Goal: Task Accomplishment & Management: Manage account settings

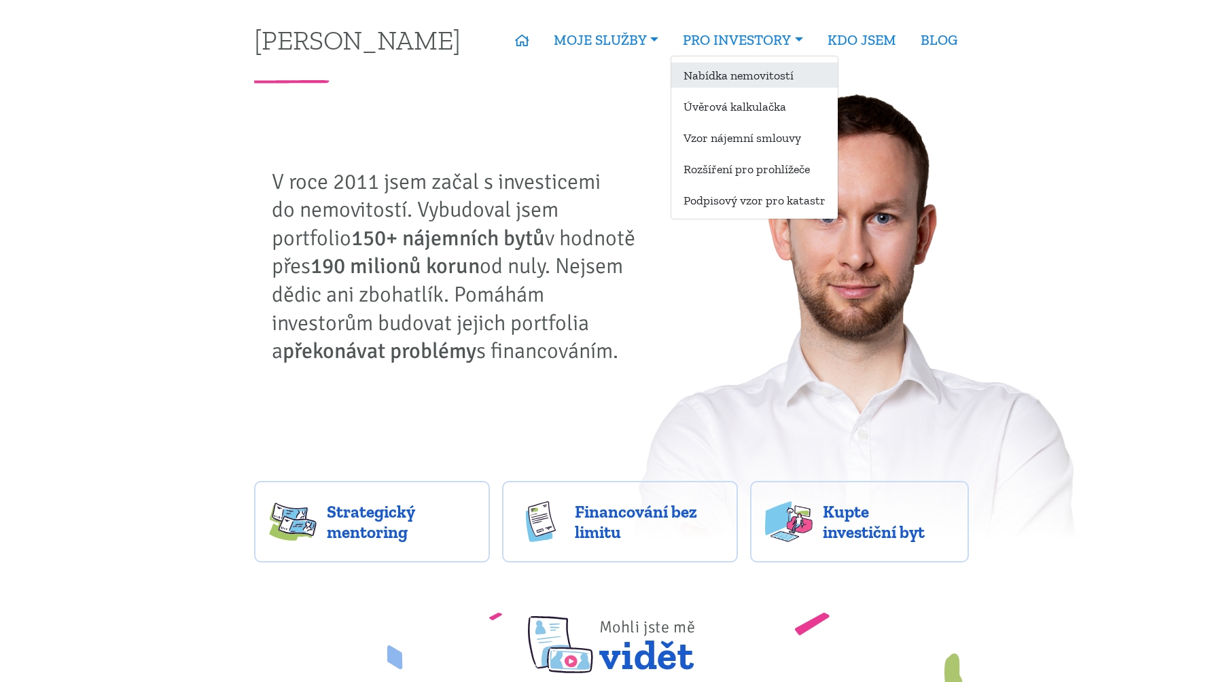
click at [718, 75] on link "Nabídka nemovitostí" at bounding box center [754, 75] width 167 height 25
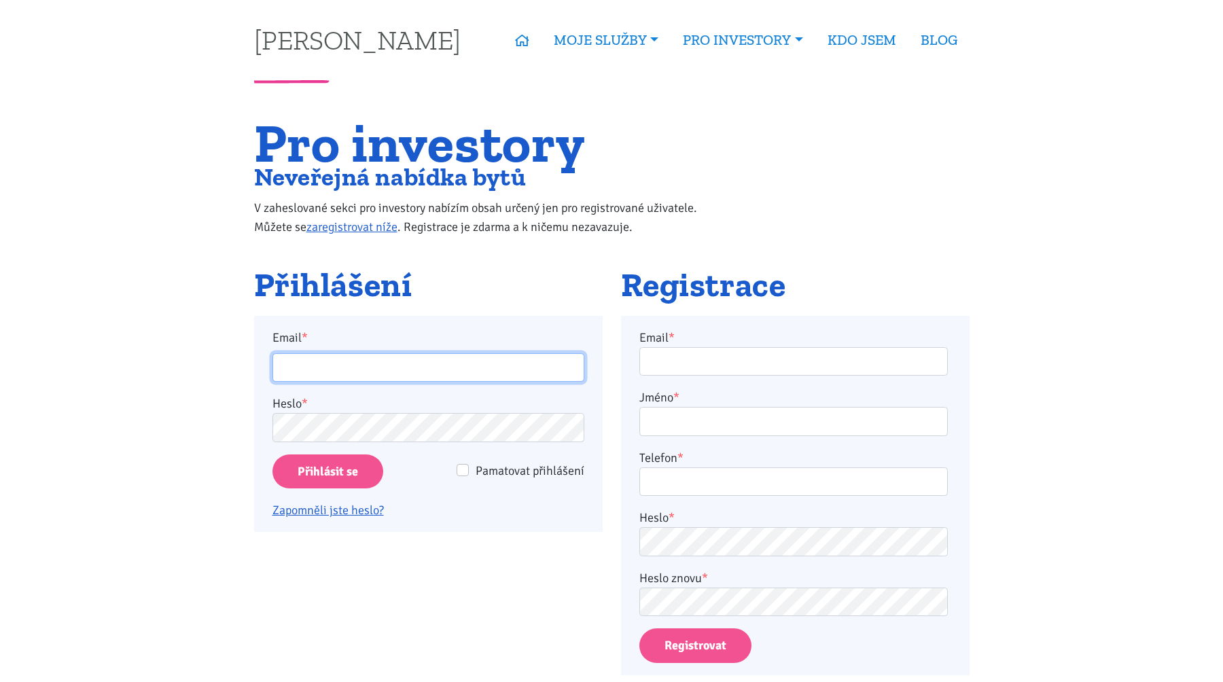
click at [463, 369] on input "Email *" at bounding box center [429, 367] width 312 height 29
type input "ladislav@grey.biz"
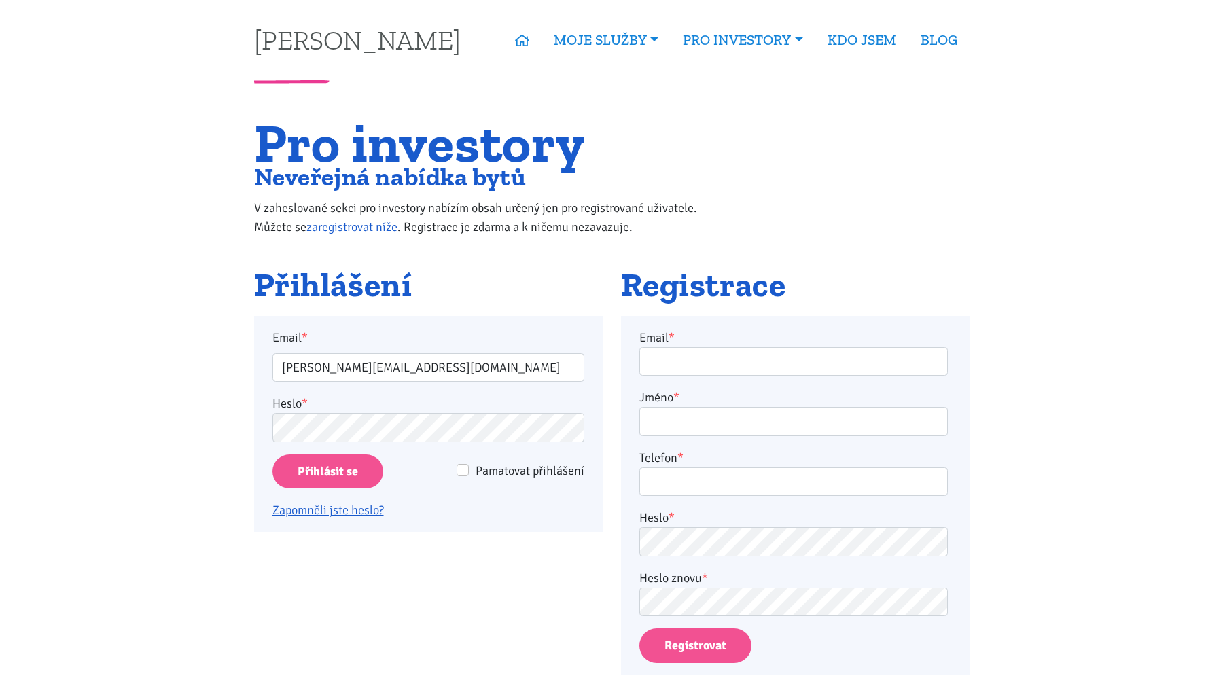
click at [354, 493] on p "Zapomněli jste heslo?" at bounding box center [429, 504] width 312 height 31
click at [354, 485] on input "Přihlásit se" at bounding box center [328, 472] width 111 height 35
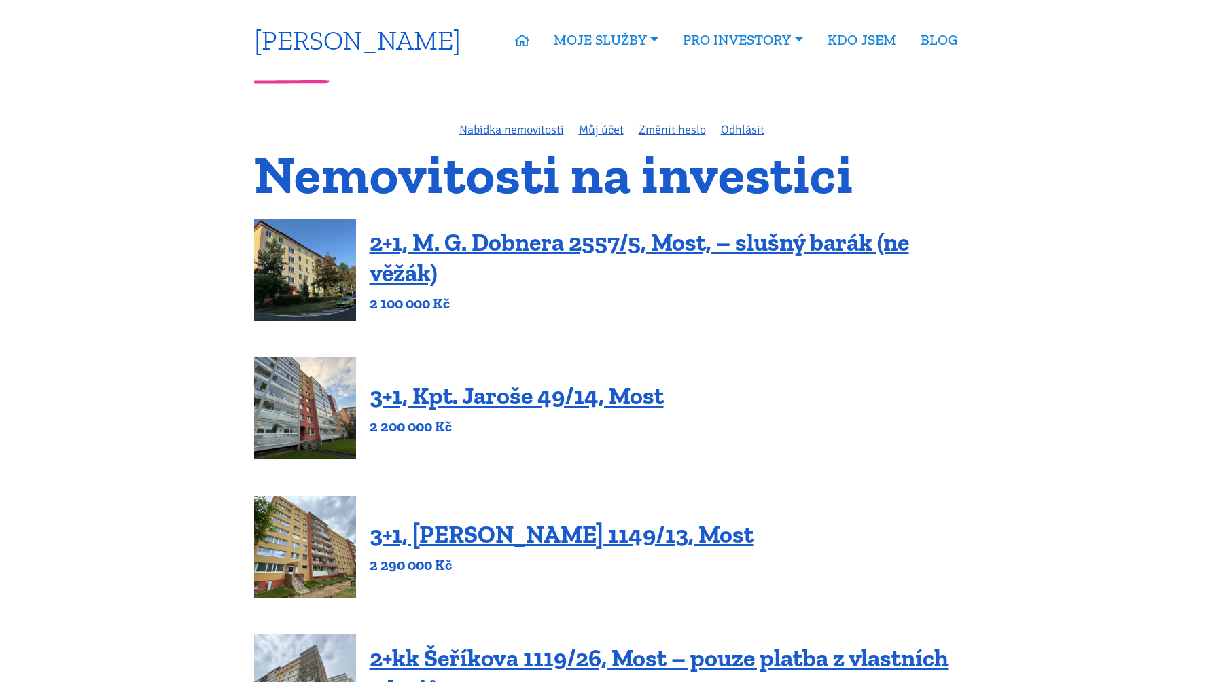
click at [342, 46] on link "[PERSON_NAME]" at bounding box center [357, 40] width 207 height 27
